Goal: Task Accomplishment & Management: Manage account settings

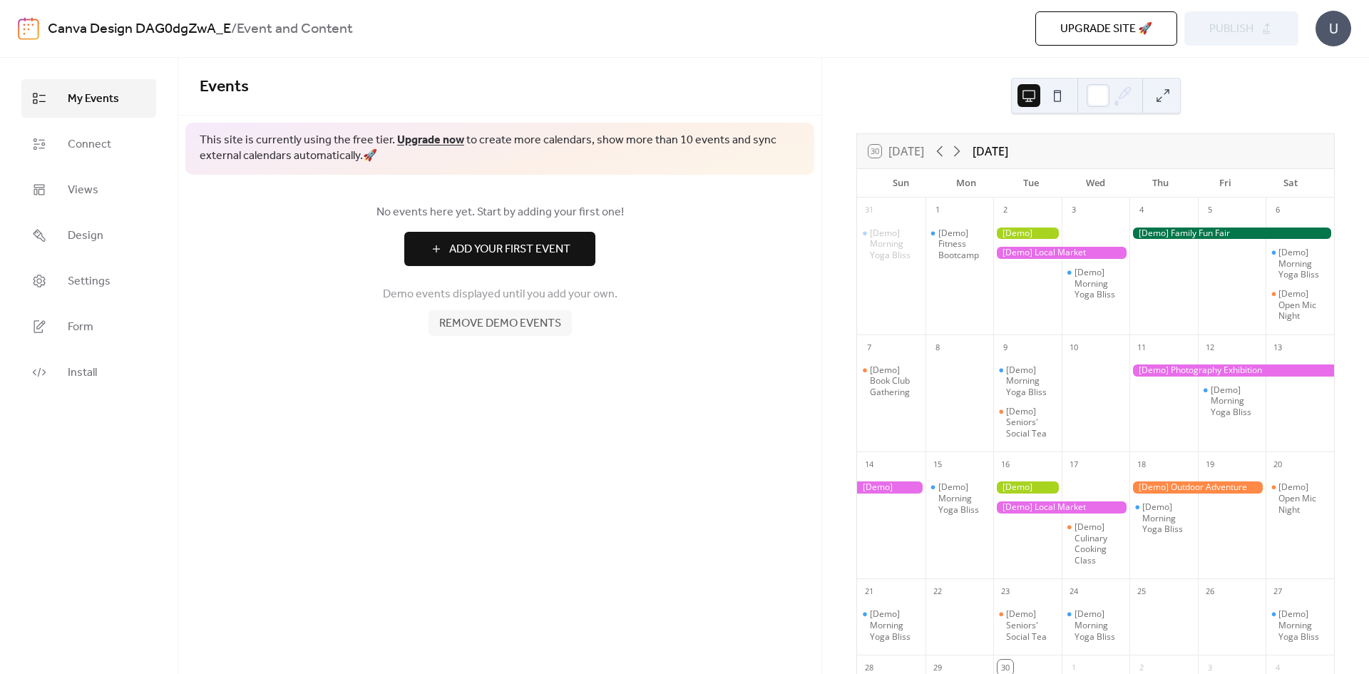
click at [107, 98] on span "My Events" at bounding box center [93, 99] width 51 height 17
click at [438, 134] on link "Upgrade now" at bounding box center [430, 140] width 67 height 22
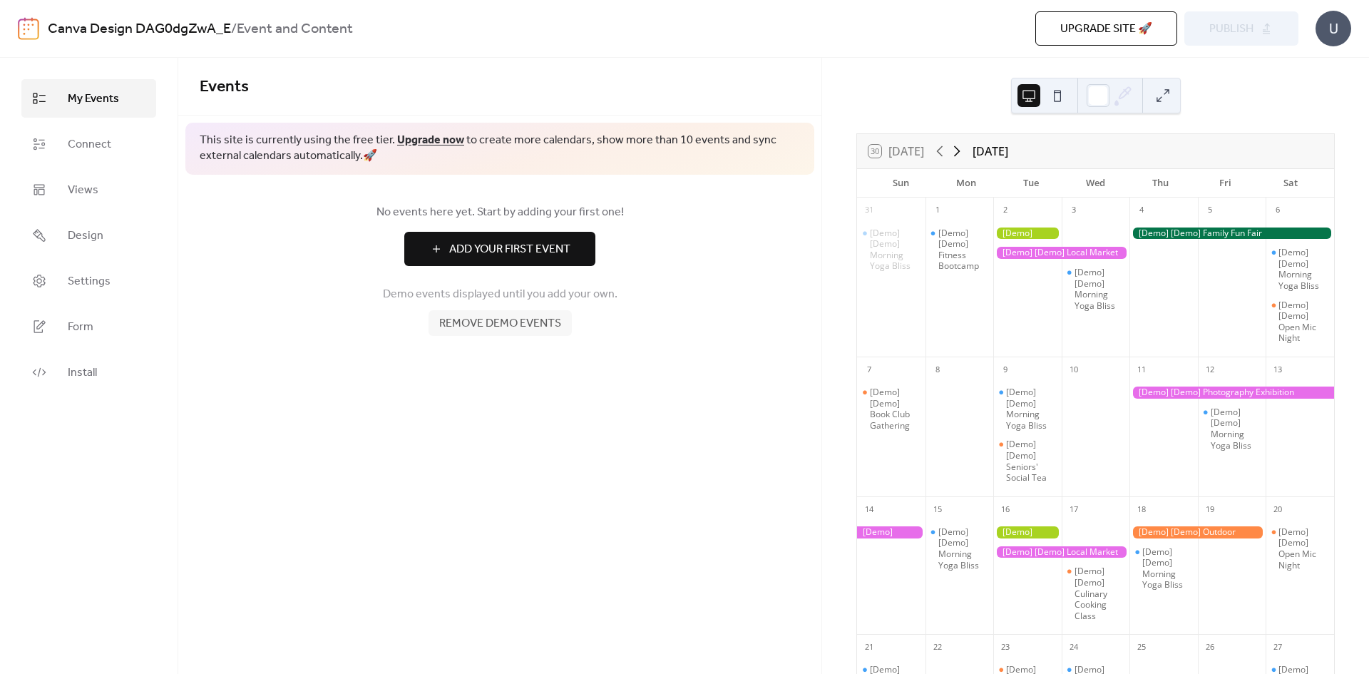
click at [961, 148] on icon at bounding box center [956, 151] width 17 height 17
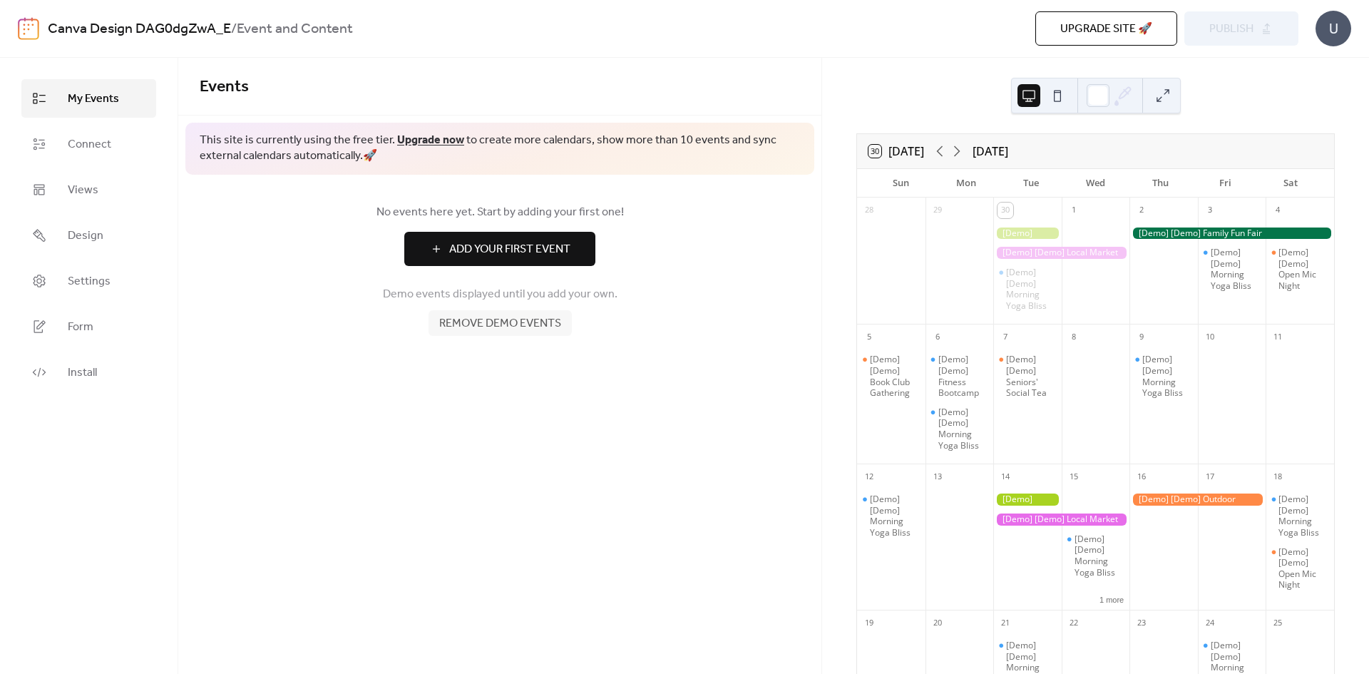
click at [1337, 30] on div "U" at bounding box center [1333, 29] width 36 height 36
click at [483, 442] on div "Events This site is currently using the free tier. Upgrade now to create more c…" at bounding box center [499, 366] width 643 height 616
click at [86, 145] on span "Connect" at bounding box center [89, 144] width 43 height 17
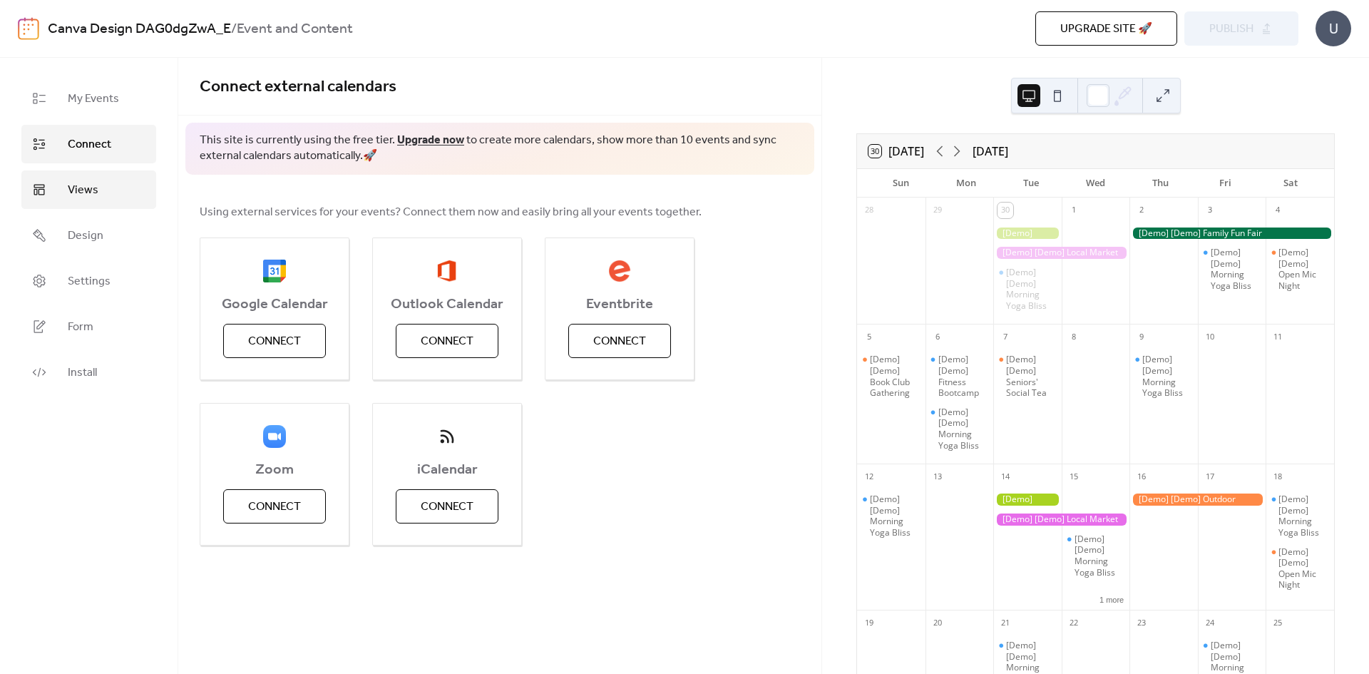
click at [91, 190] on span "Views" at bounding box center [83, 190] width 31 height 17
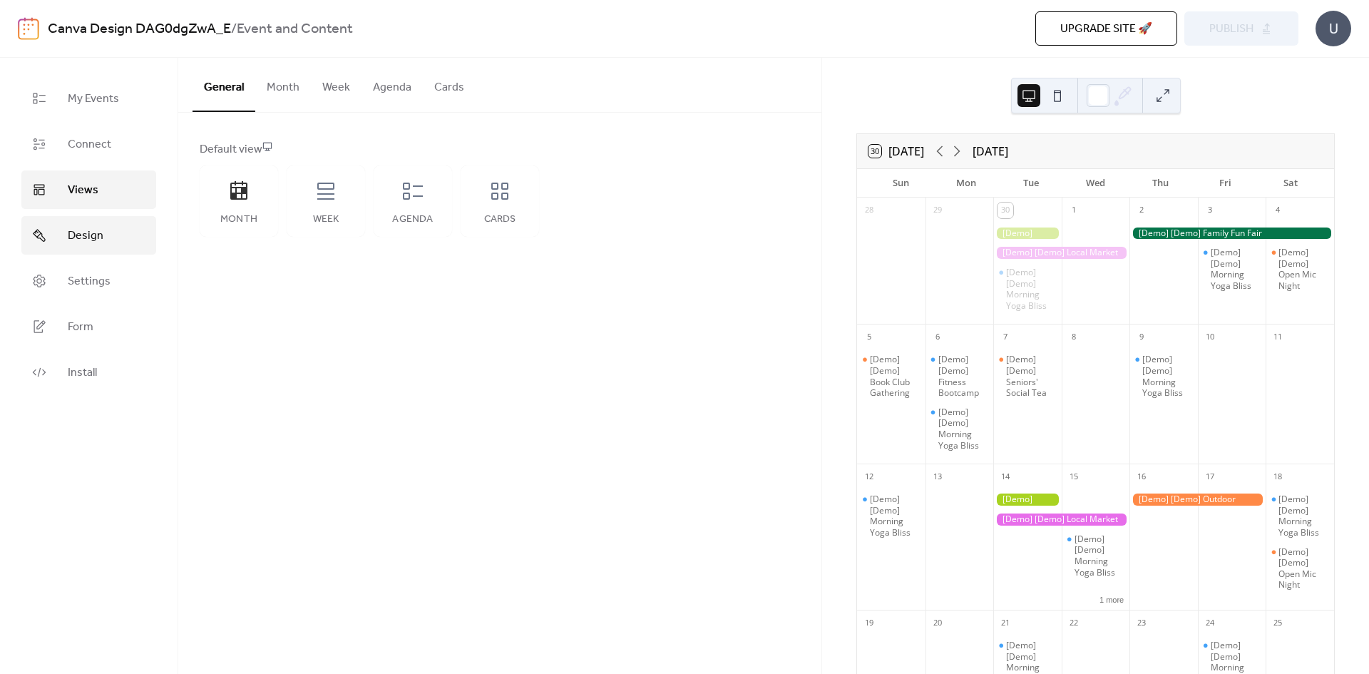
click at [74, 230] on span "Design" at bounding box center [86, 235] width 36 height 17
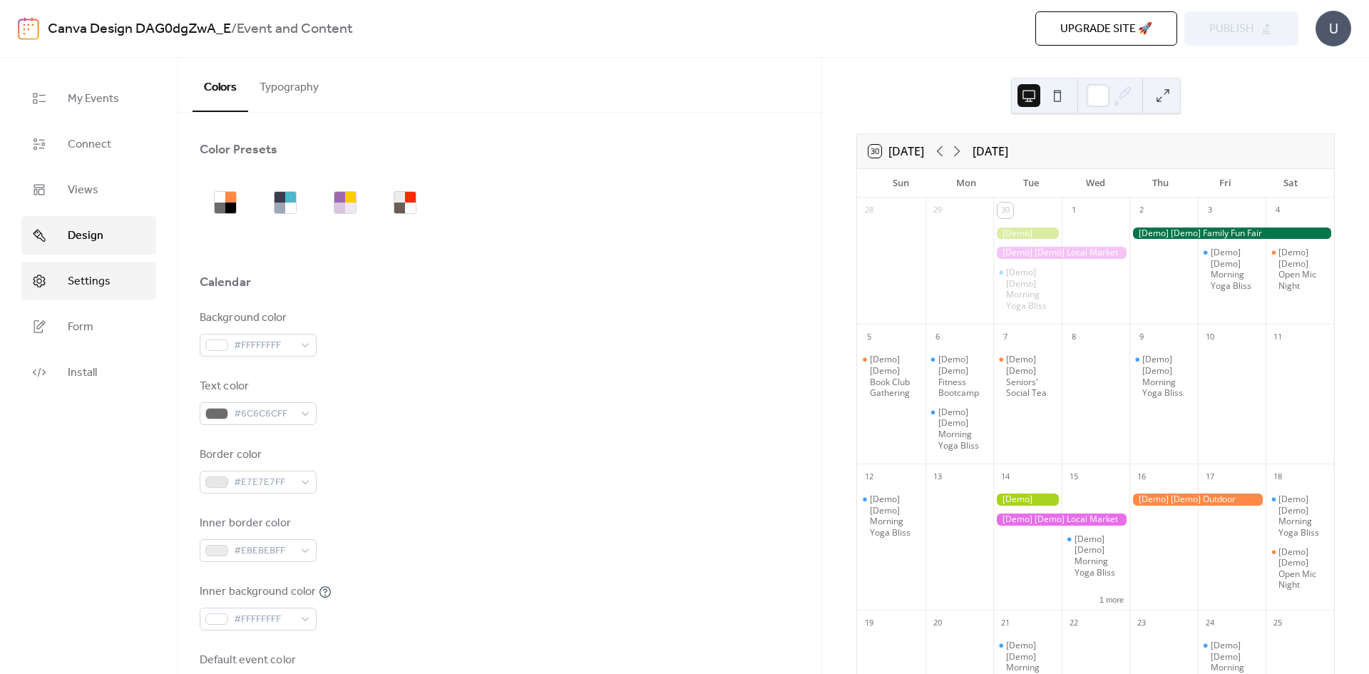
click at [89, 277] on span "Settings" at bounding box center [89, 281] width 43 height 17
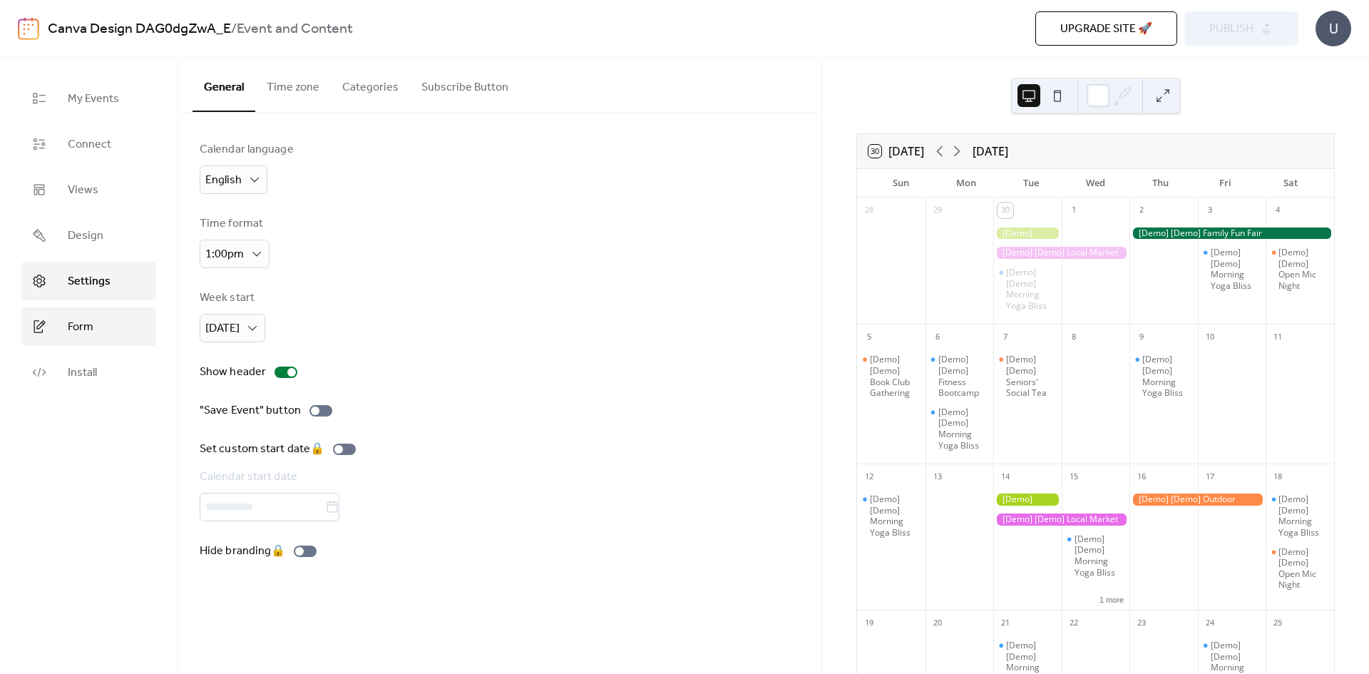
click at [86, 328] on span "Form" at bounding box center [81, 327] width 26 height 17
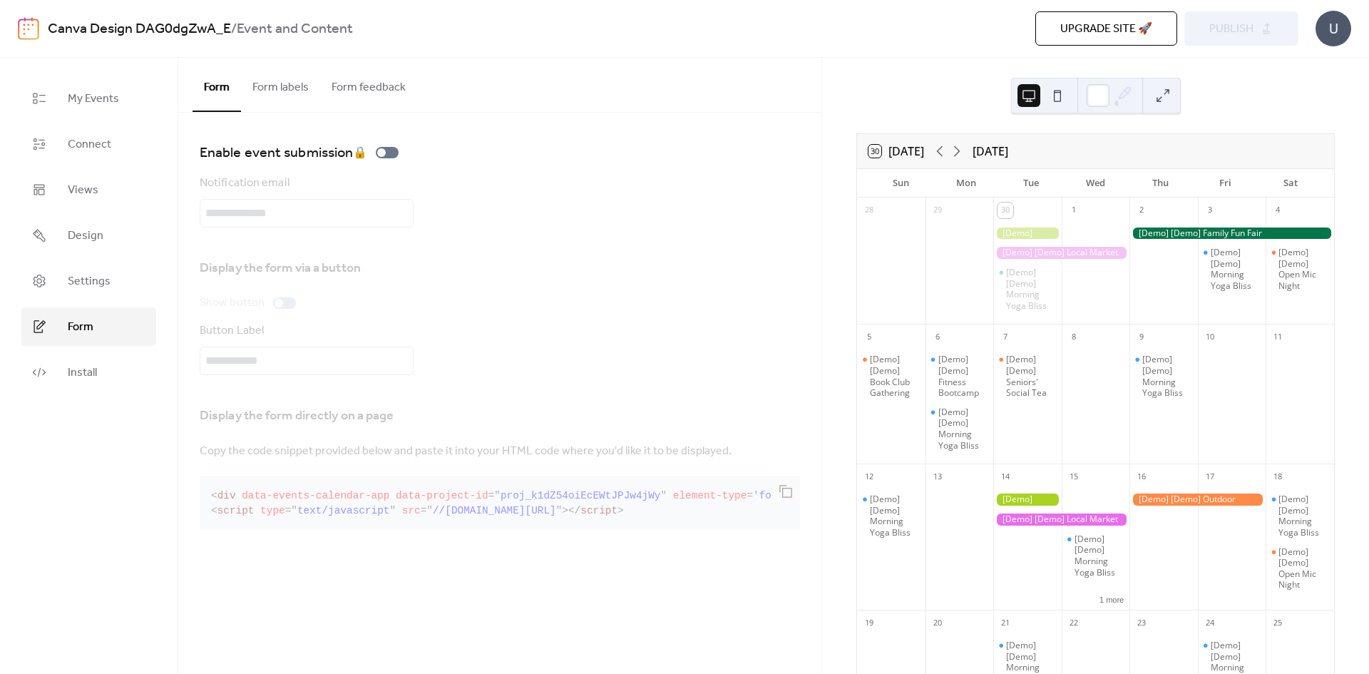
click at [535, 241] on div "Enable event submission 🔒 Notification email Display the form via a button Show…" at bounding box center [500, 338] width 600 height 394
click at [98, 230] on span "Design" at bounding box center [86, 235] width 36 height 17
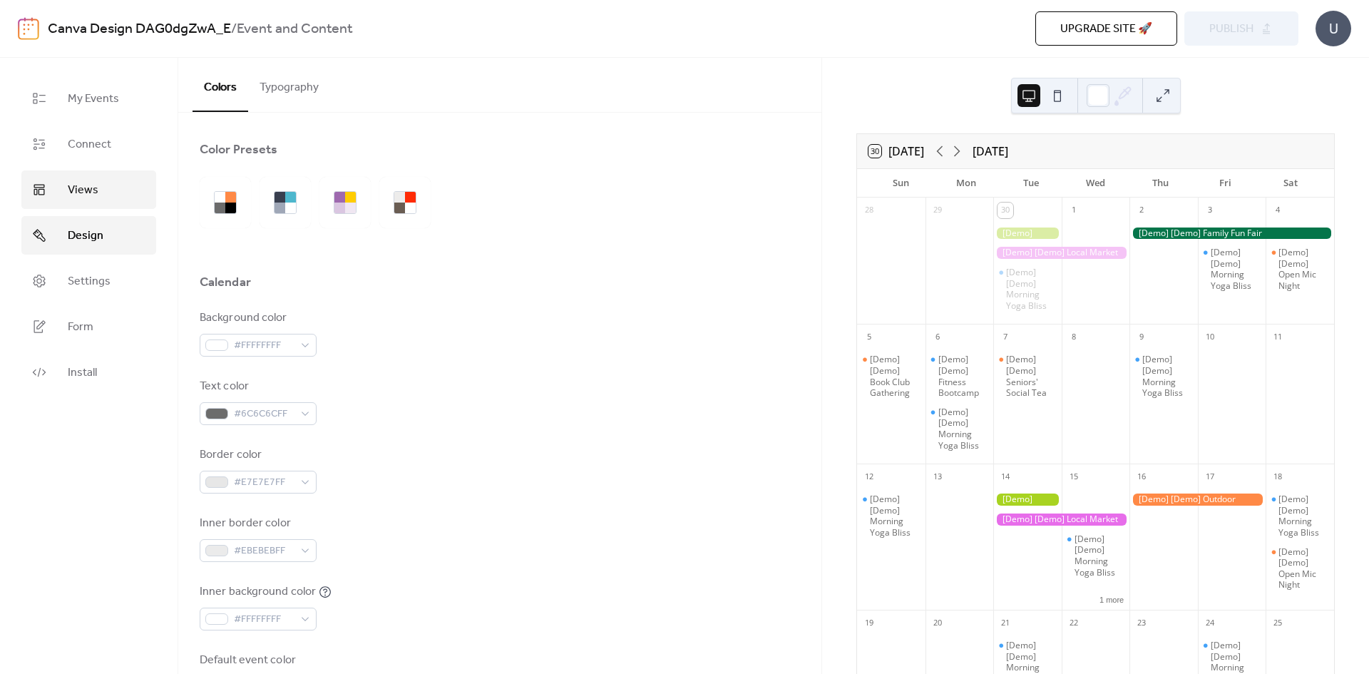
click at [99, 202] on link "Views" at bounding box center [88, 189] width 135 height 38
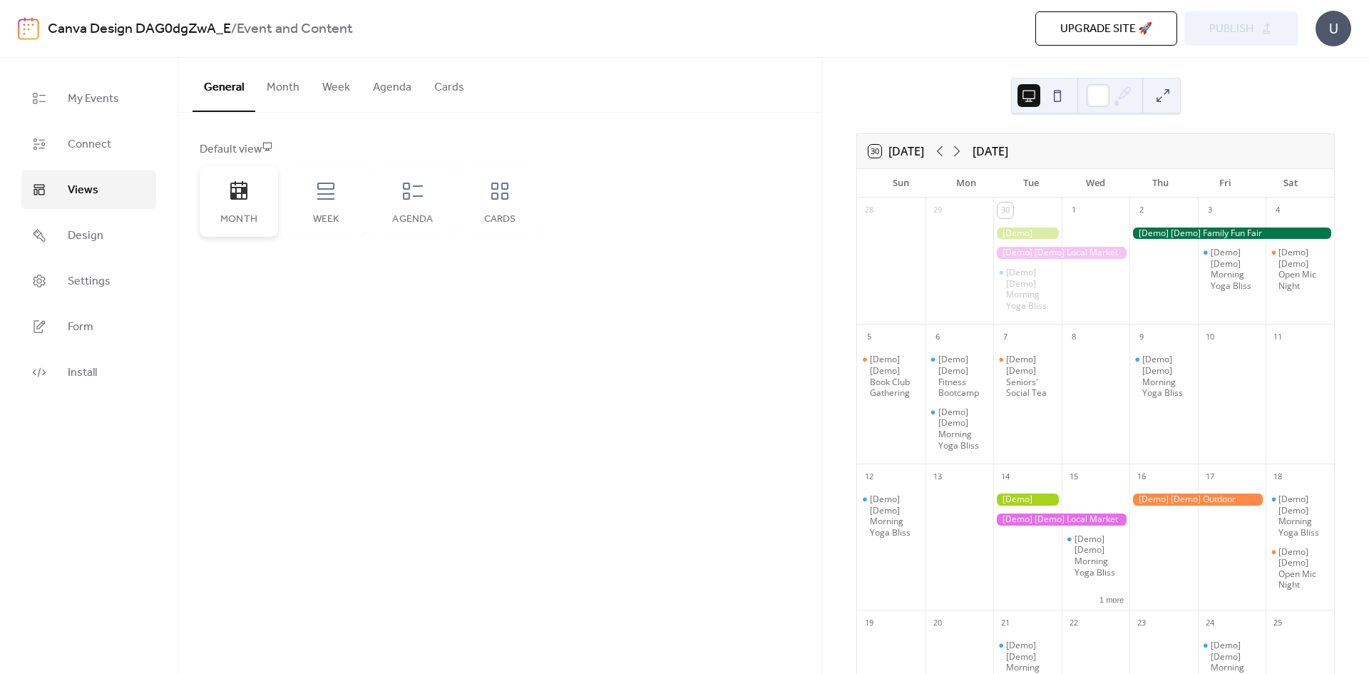
click at [241, 198] on icon at bounding box center [238, 190] width 17 height 19
click at [292, 89] on button "Month" at bounding box center [283, 84] width 56 height 53
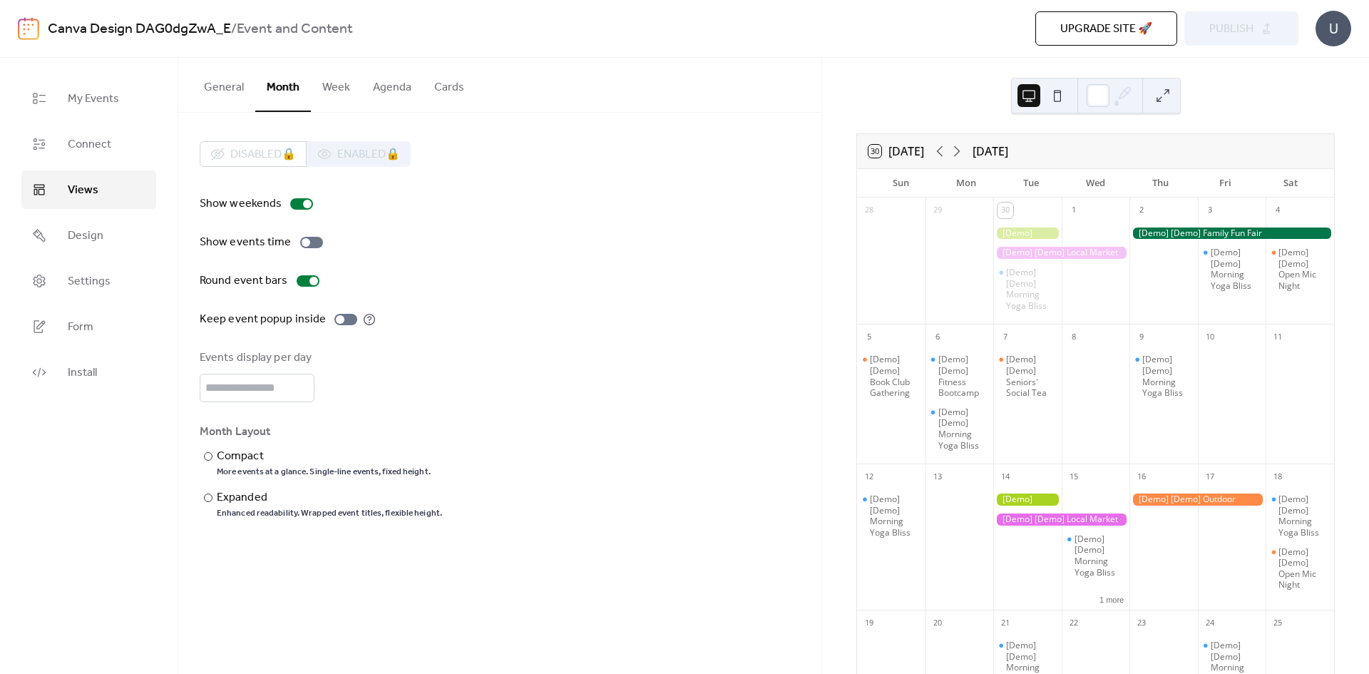
click at [396, 83] on button "Agenda" at bounding box center [391, 84] width 61 height 53
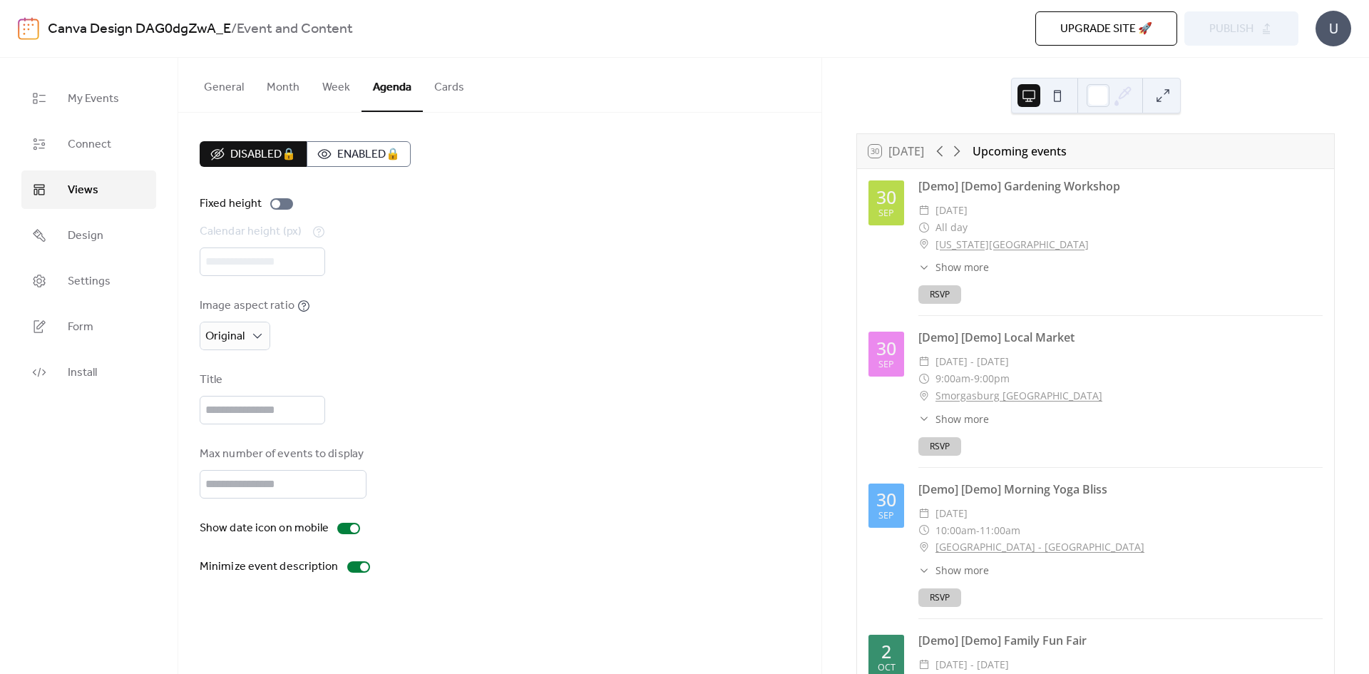
drag, startPoint x: 977, startPoint y: 240, endPoint x: 960, endPoint y: 271, distance: 34.8
click at [960, 271] on span "Show more" at bounding box center [961, 266] width 53 height 15
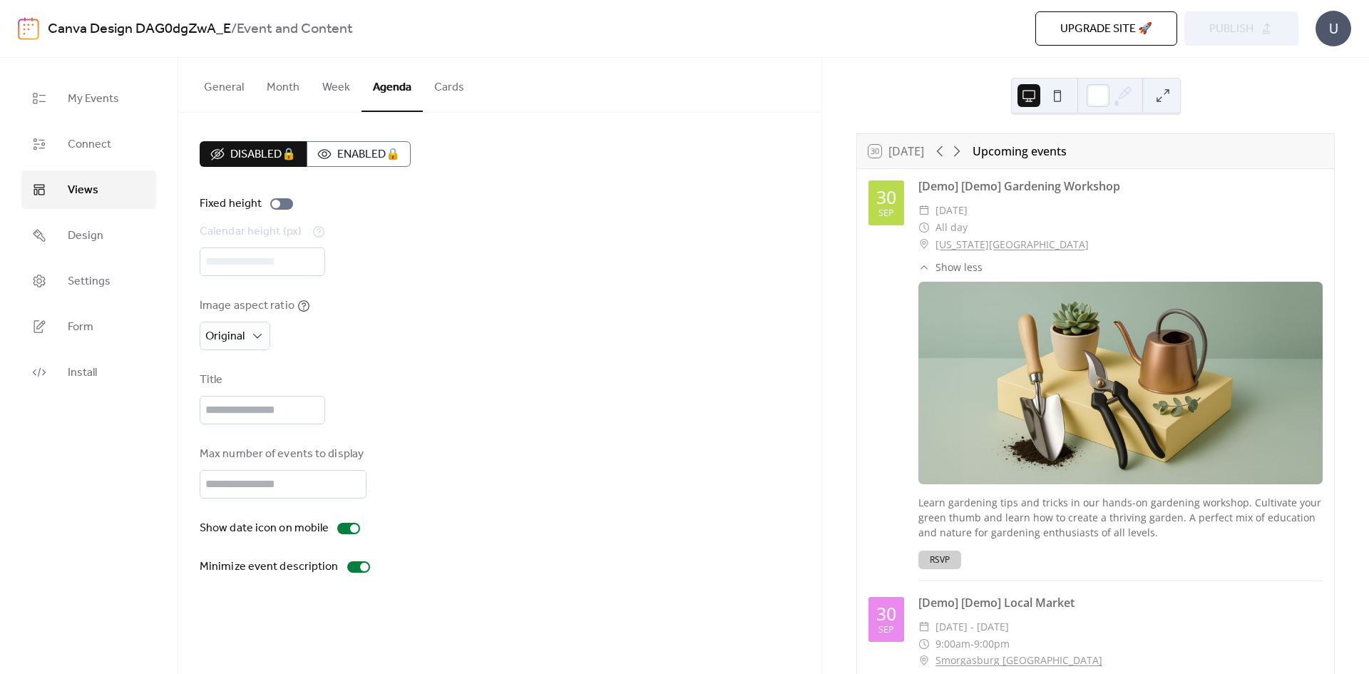
click at [960, 271] on span "Show less" at bounding box center [958, 266] width 47 height 15
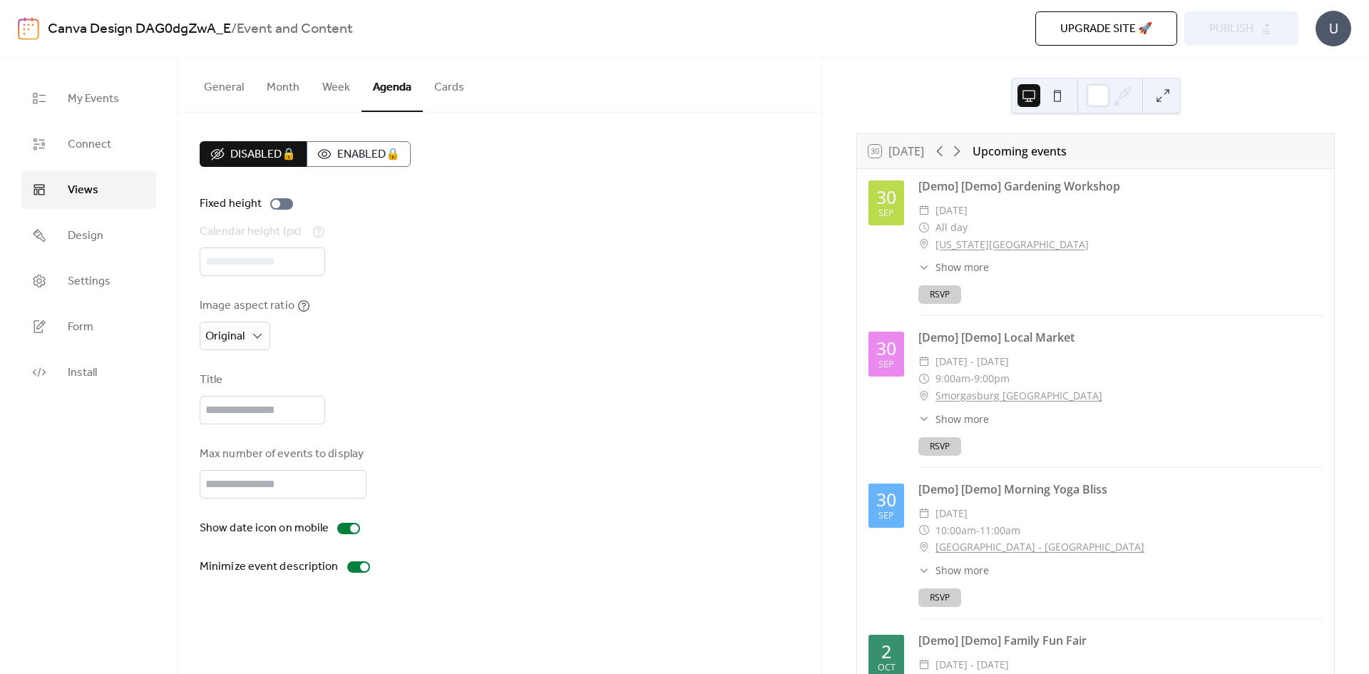
drag, startPoint x: 880, startPoint y: 210, endPoint x: 1192, endPoint y: 202, distance: 311.6
click at [1192, 202] on div "​ [DATE]" at bounding box center [1120, 210] width 404 height 17
